Goal: Transaction & Acquisition: Purchase product/service

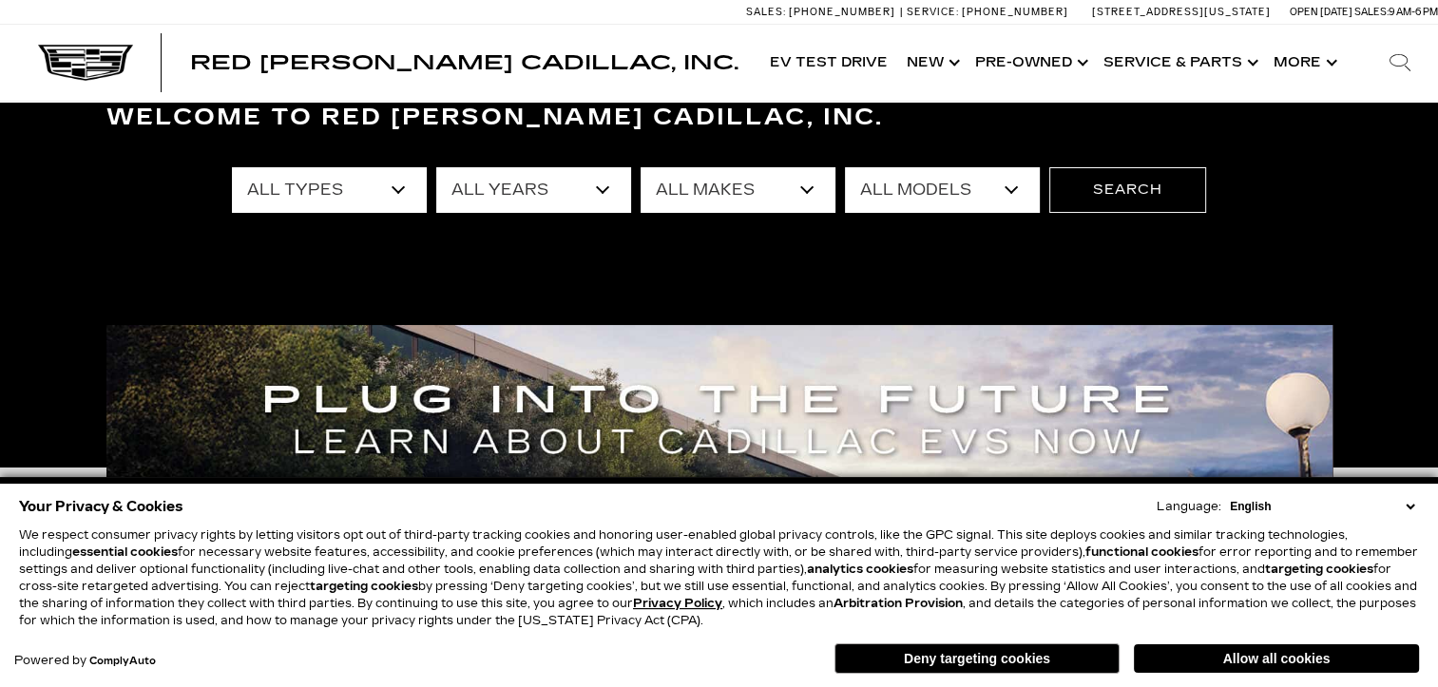
click at [401, 198] on select "All Types New Used Certified Used Demo" at bounding box center [329, 190] width 195 height 46
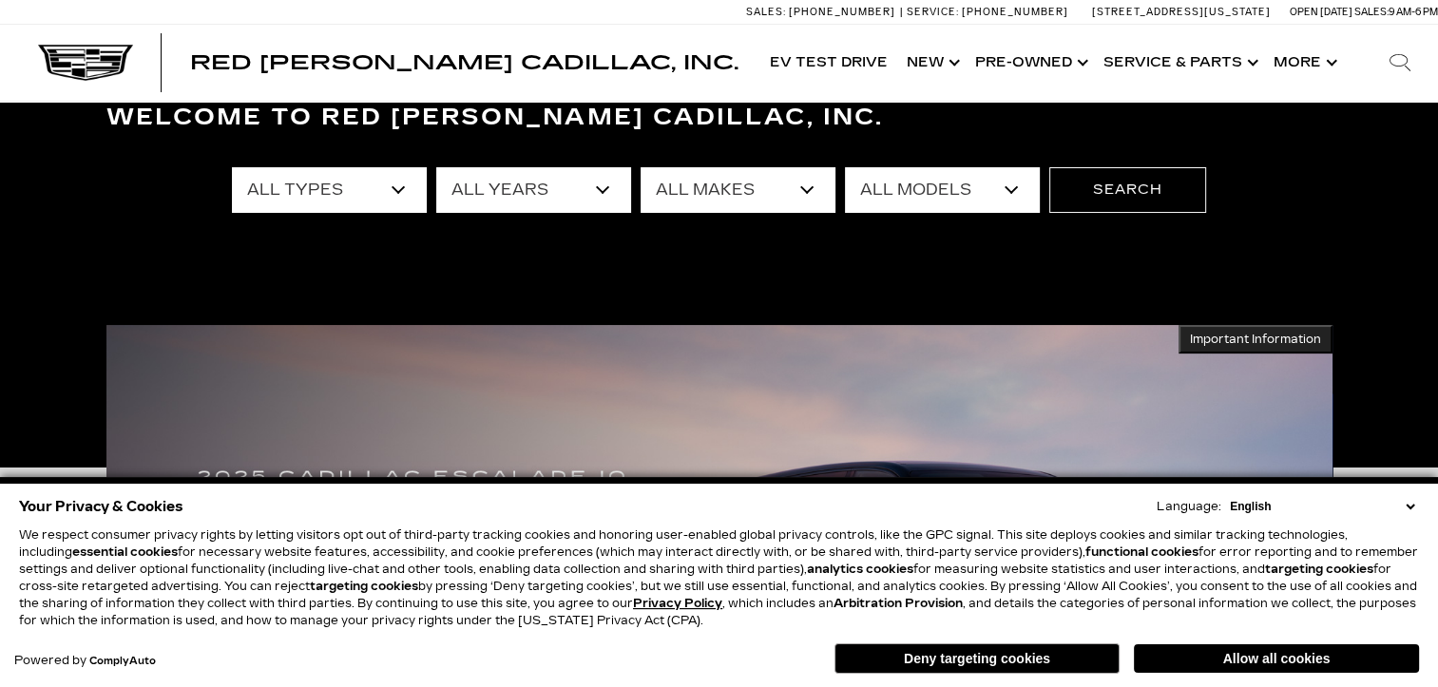
select select "Used"
click at [232, 167] on select "All Types New Used Certified Used Demo" at bounding box center [329, 190] width 195 height 46
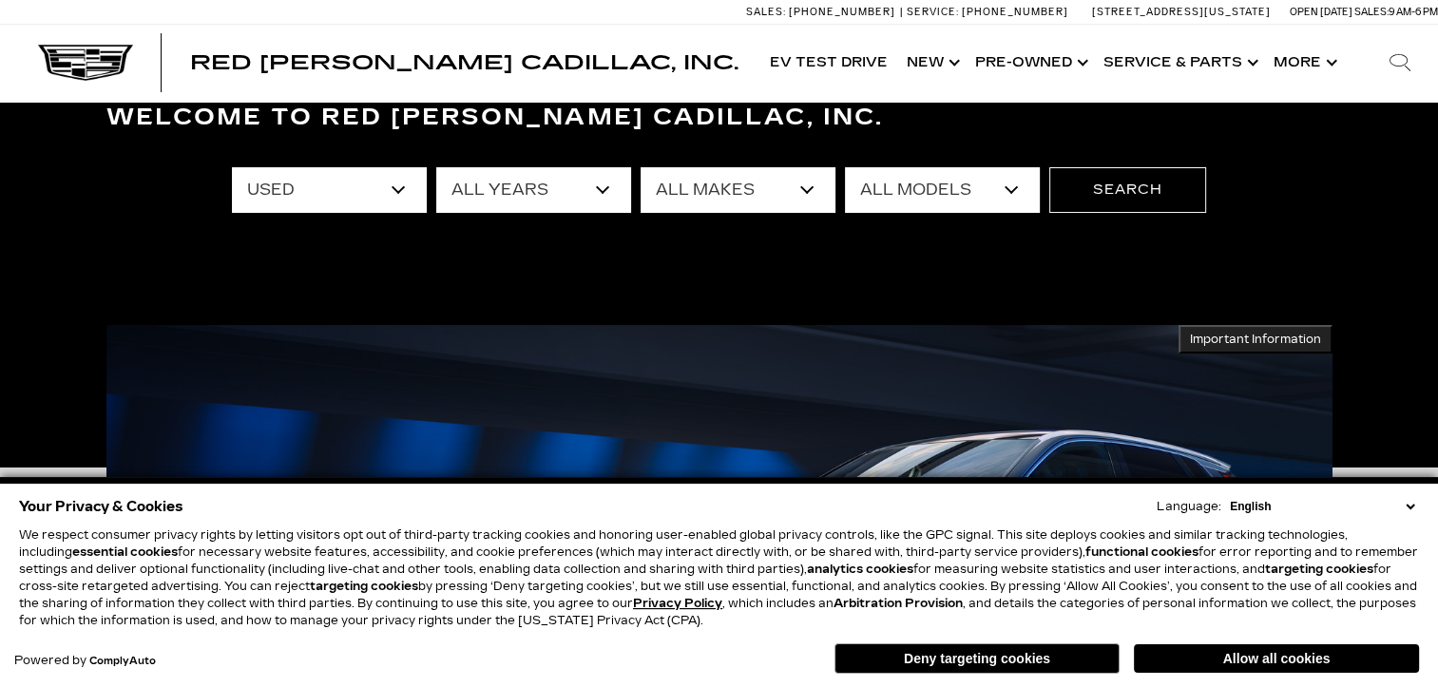
click at [1018, 192] on select "All Models A6 Colorado Corvette Grand Sport Crosstrek CT5 Escalade Escalade ESV…" at bounding box center [942, 190] width 195 height 46
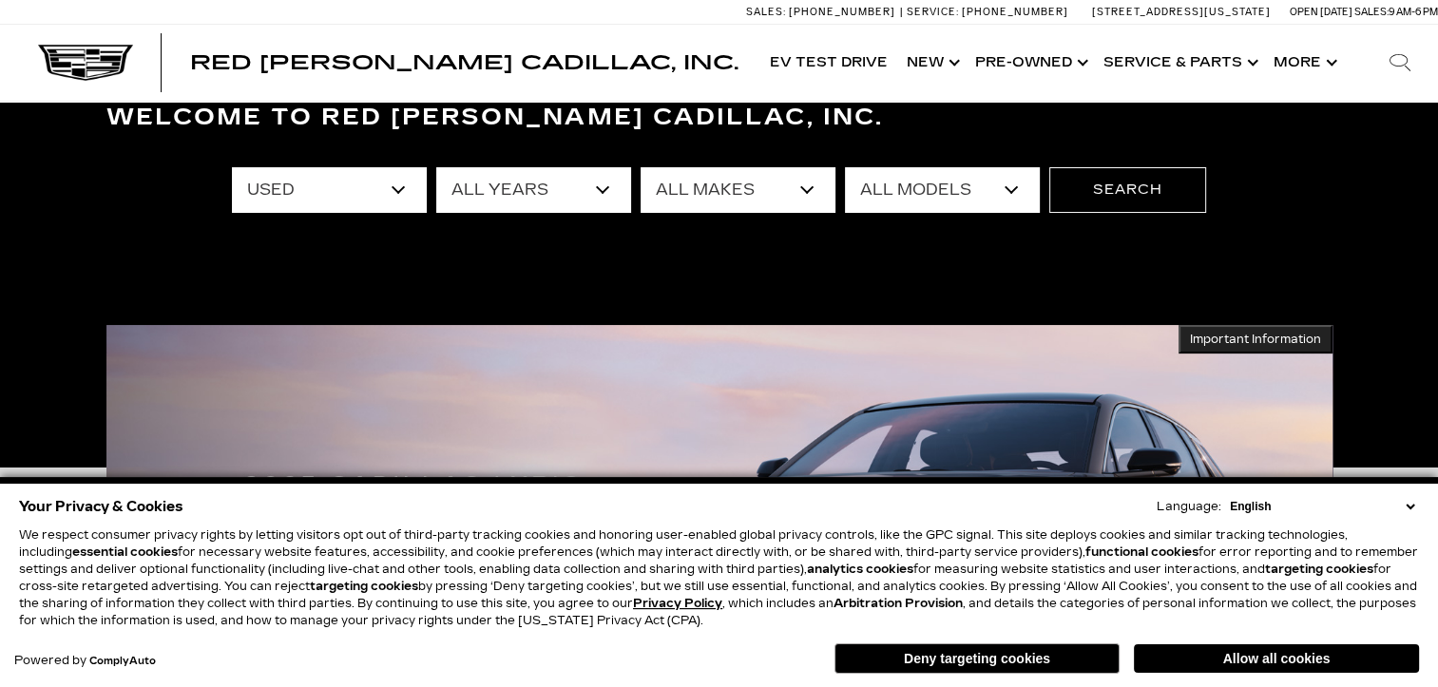
select select "[US_STATE]"
click at [845, 167] on select "All Models A6 Colorado Corvette Grand Sport Crosstrek CT5 Escalade Escalade ESV…" at bounding box center [942, 190] width 195 height 46
click at [1097, 192] on button "Search" at bounding box center [1127, 190] width 157 height 46
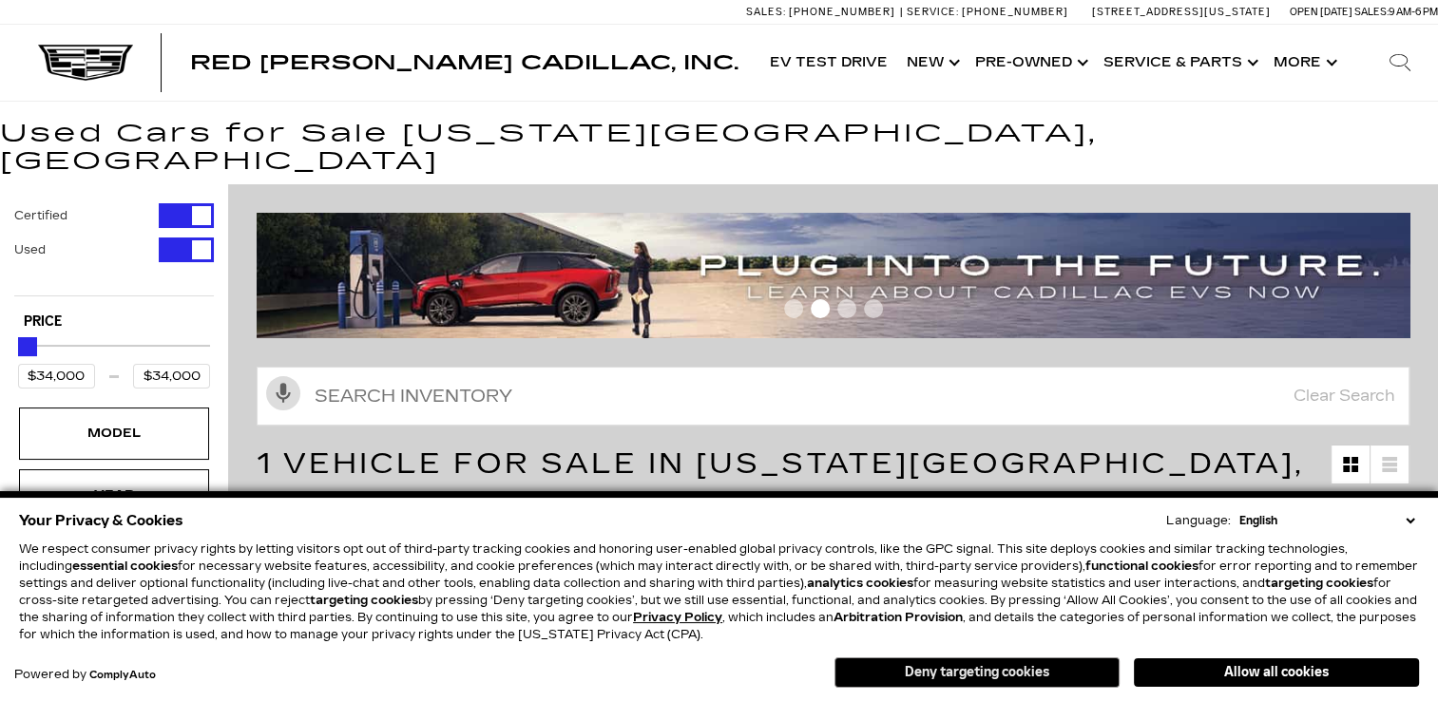
click at [1038, 685] on button "Deny targeting cookies" at bounding box center [976, 673] width 285 height 30
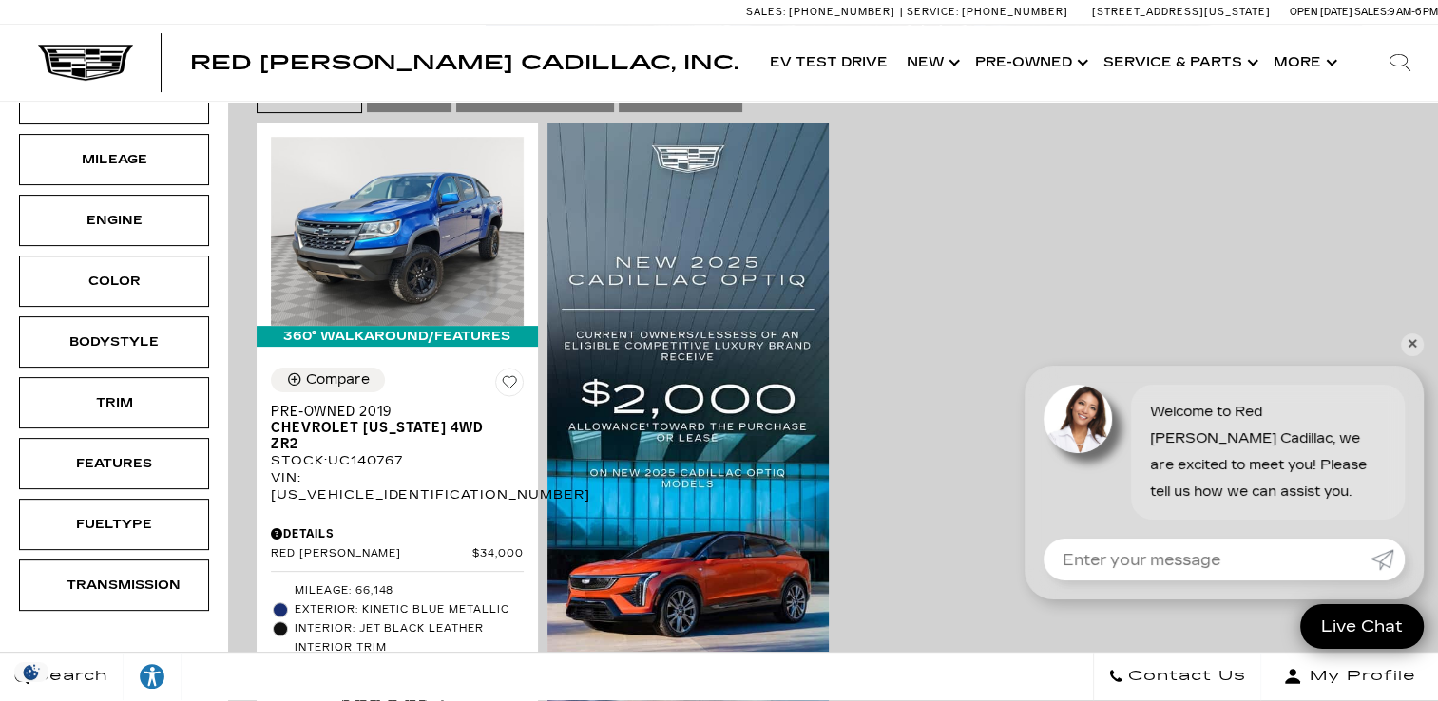
scroll to position [468, 0]
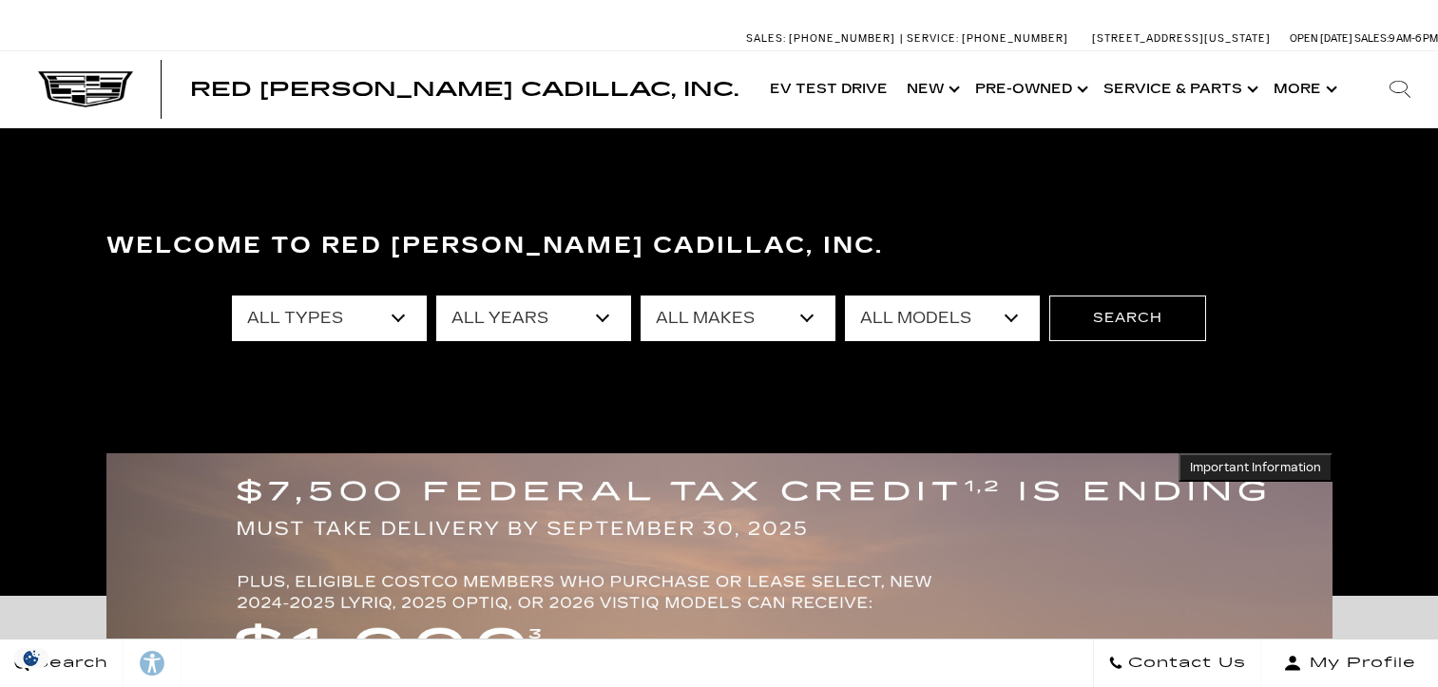
click at [397, 323] on select "All Types New Used Certified Used Demo" at bounding box center [329, 319] width 195 height 46
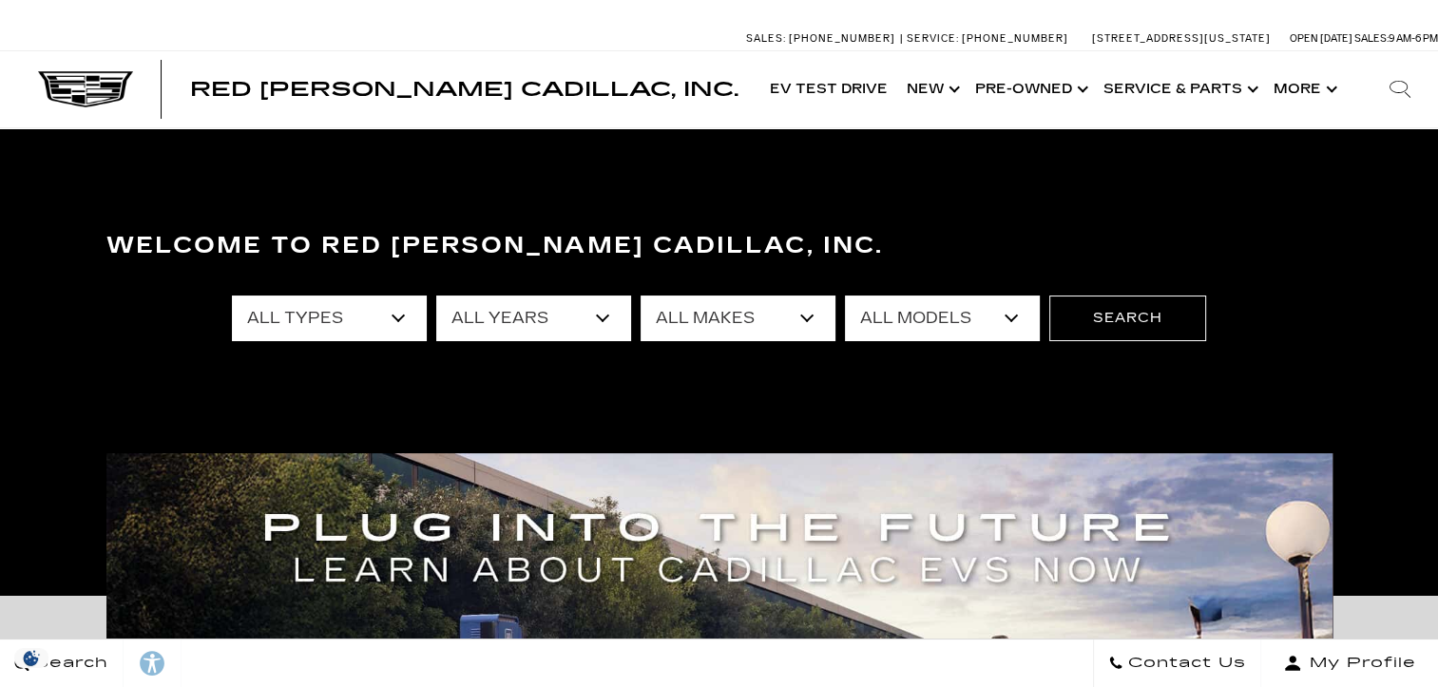
click at [393, 405] on div "Welcome to Red Noland Cadillac, Inc. All Types New Used Certified Used Demo All…" at bounding box center [719, 362] width 1438 height 285
click at [403, 324] on select "All Types New Used Certified Used Demo" at bounding box center [329, 319] width 195 height 46
select select "Used"
click at [232, 296] on select "All Types New Used Certified Used Demo" at bounding box center [329, 319] width 195 height 46
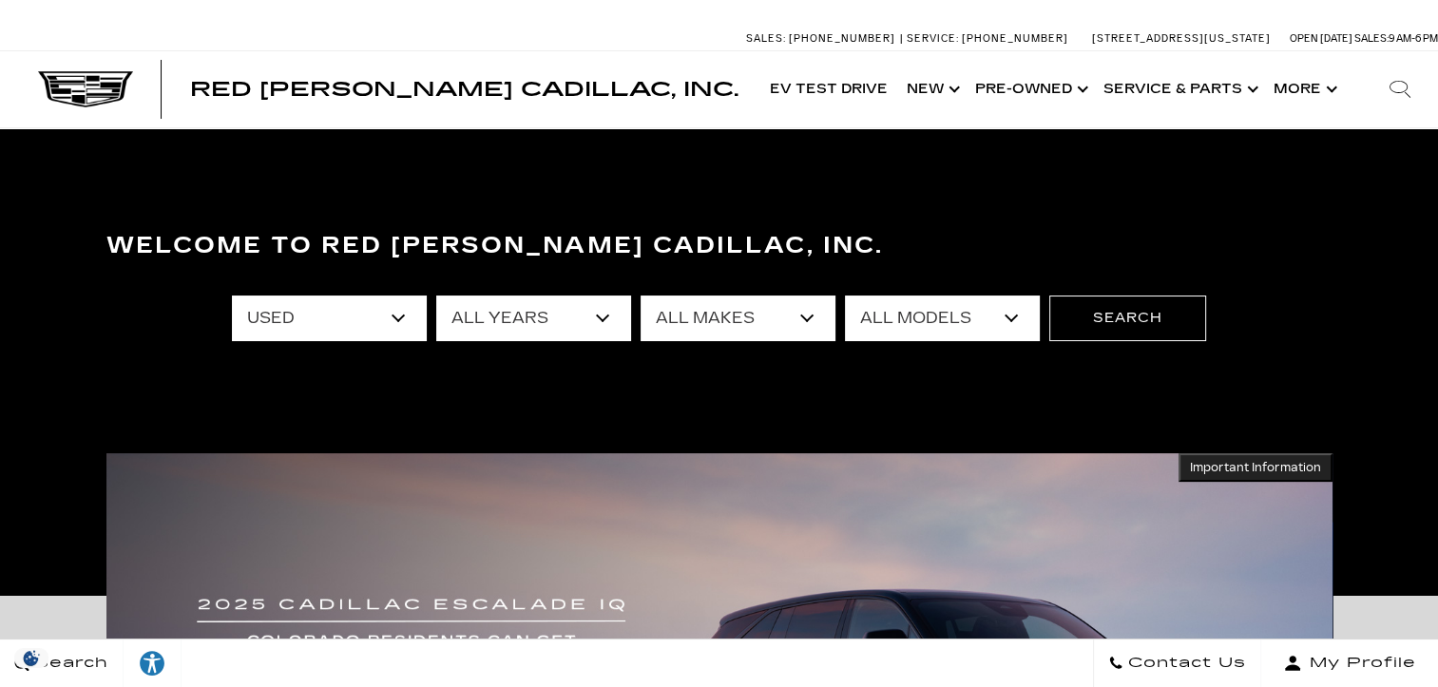
click at [1019, 321] on select "All Models A6 Colorado Corvette Grand Sport Crosstrek CT5 Escalade Escalade ESV…" at bounding box center [942, 319] width 195 height 46
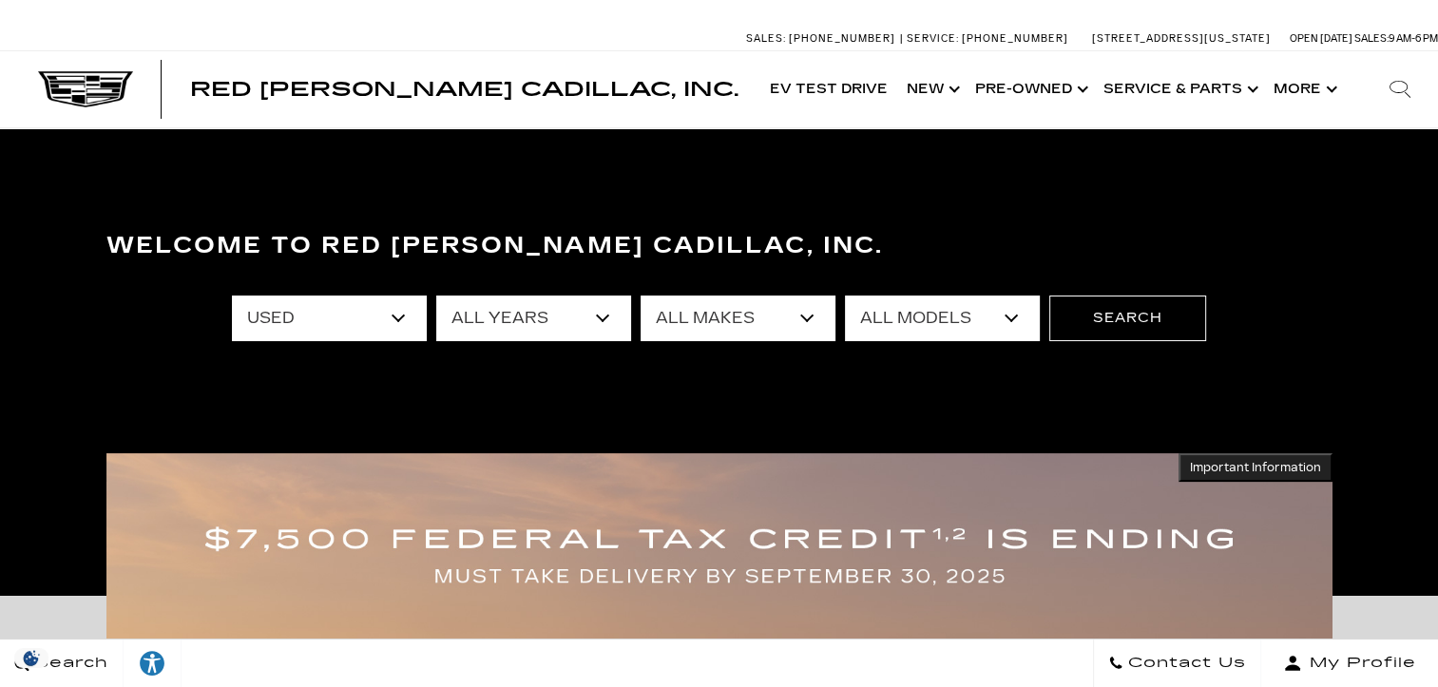
select select "XT4"
click at [845, 296] on select "All Models A6 Colorado Corvette Grand Sport Crosstrek CT5 Escalade Escalade ESV…" at bounding box center [942, 319] width 195 height 46
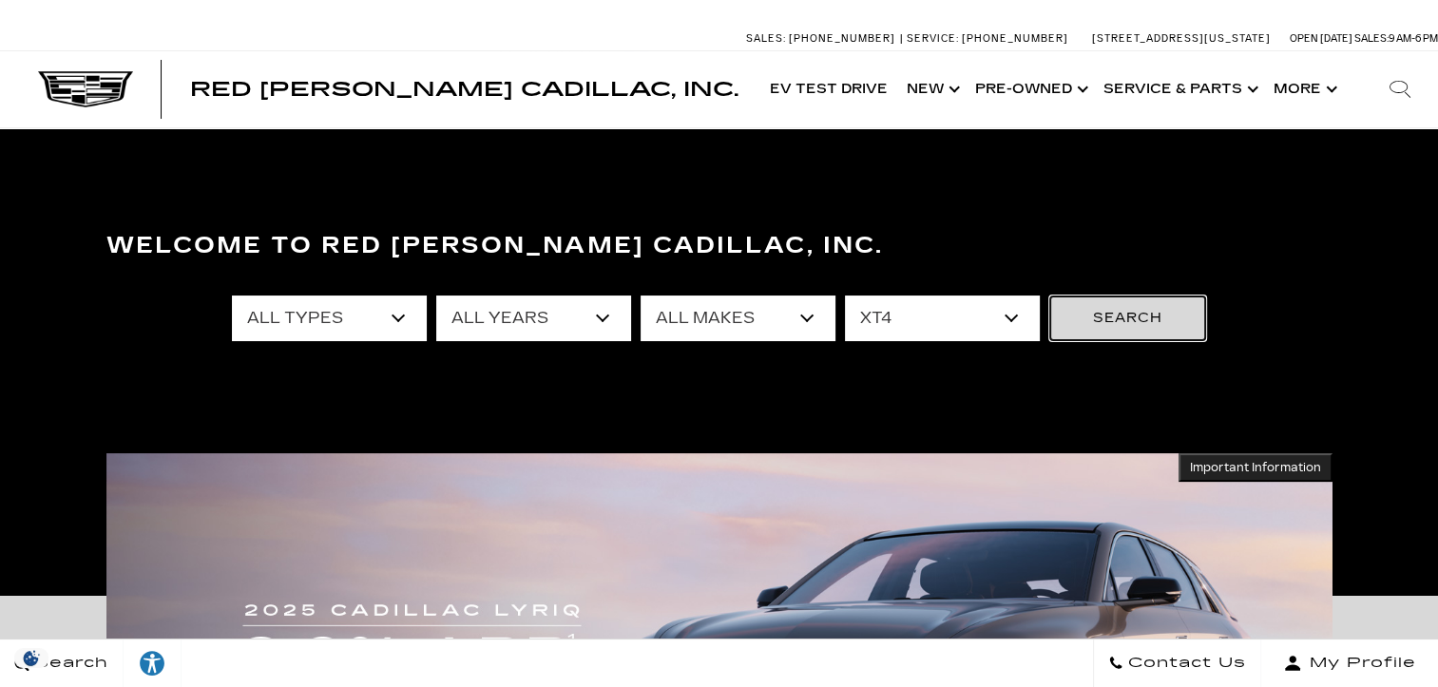
click at [1135, 333] on button "Search" at bounding box center [1127, 319] width 157 height 46
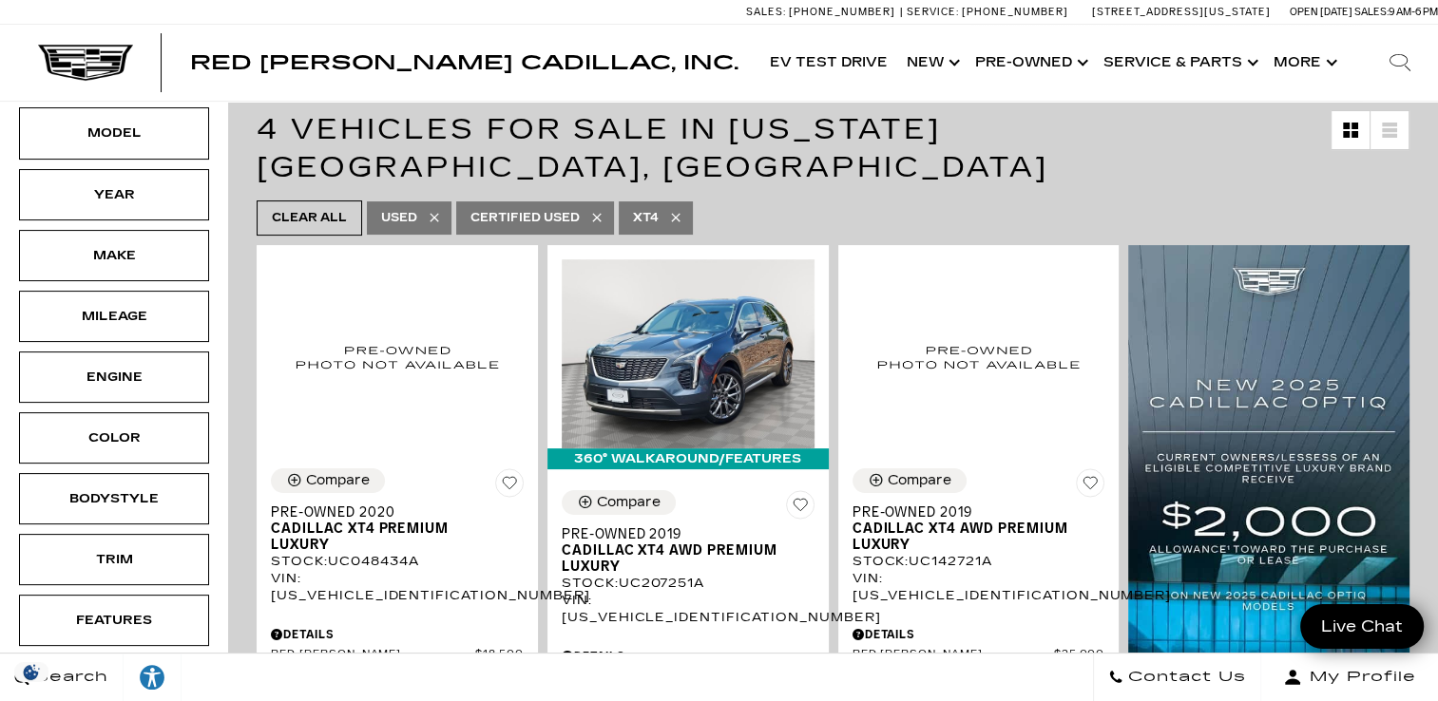
scroll to position [315, 0]
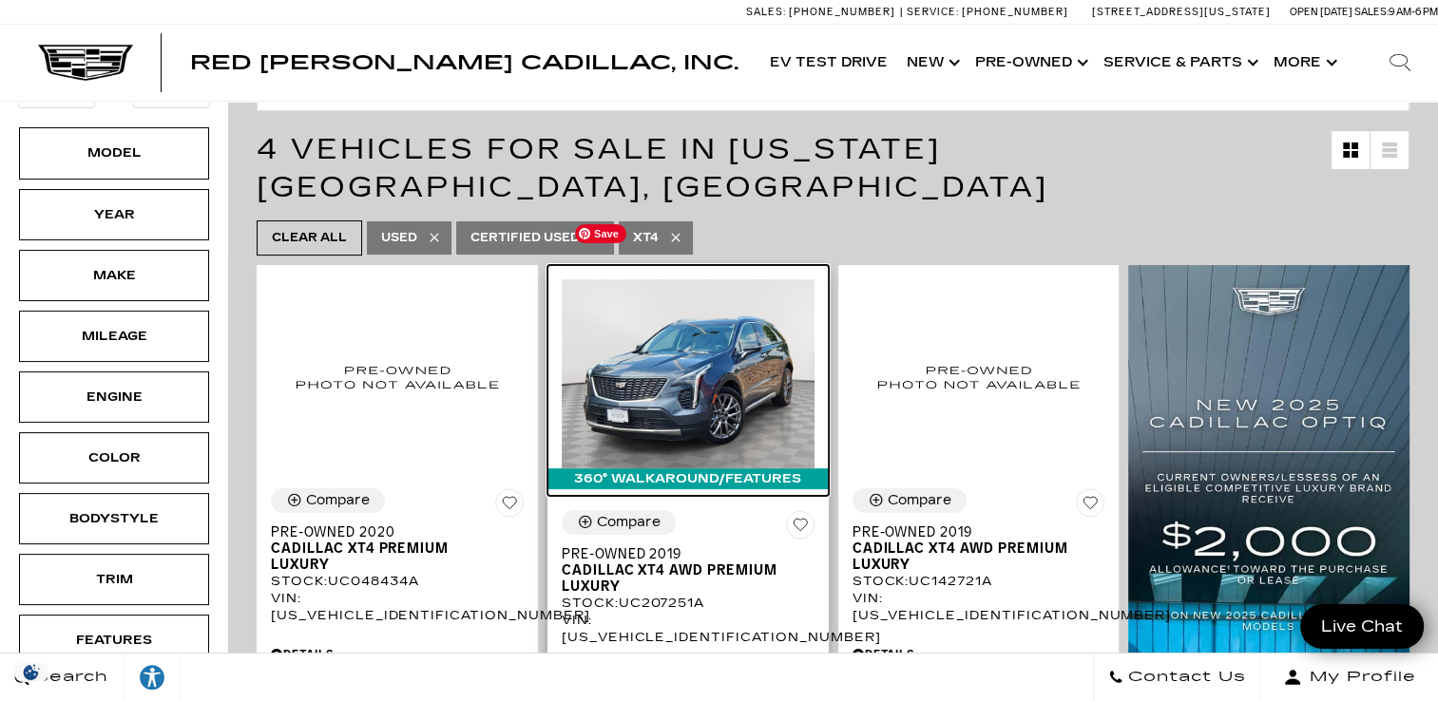
click at [707, 327] on img at bounding box center [688, 373] width 253 height 189
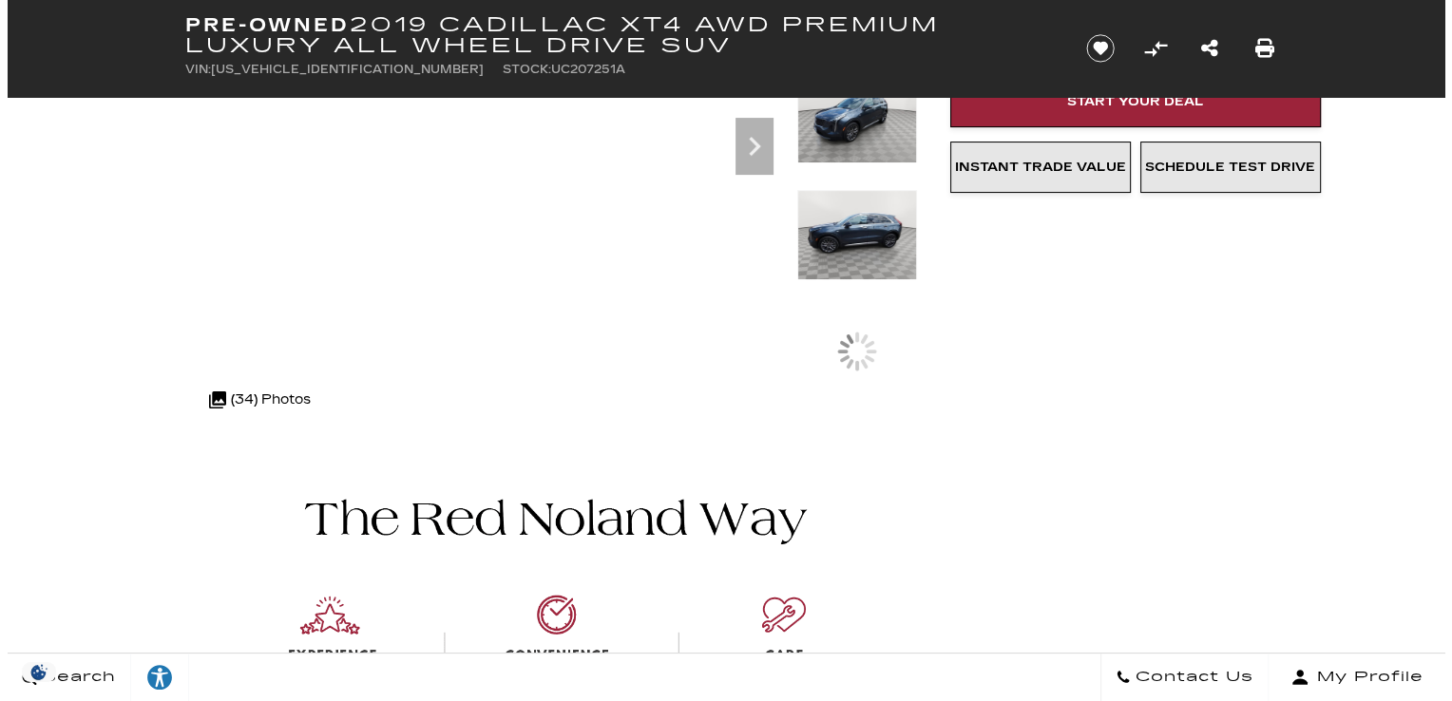
scroll to position [385, 0]
